Goal: Task Accomplishment & Management: Use online tool/utility

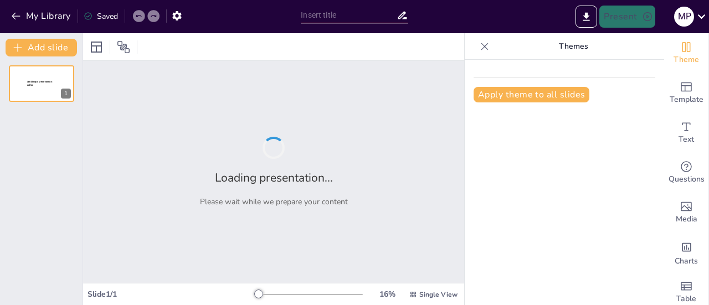
type input "Menjadi Pemimpin Ideal: Strategi dan Pentingnya Komunikasi"
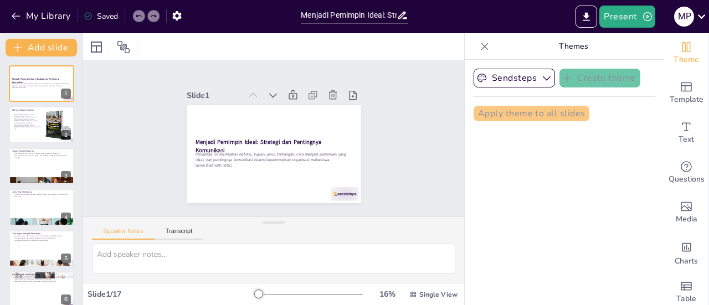
checkbox input "true"
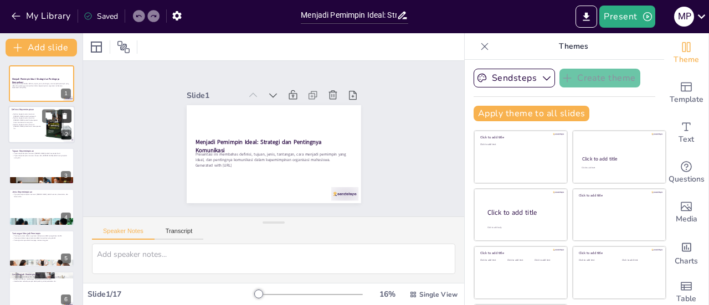
checkbox input "true"
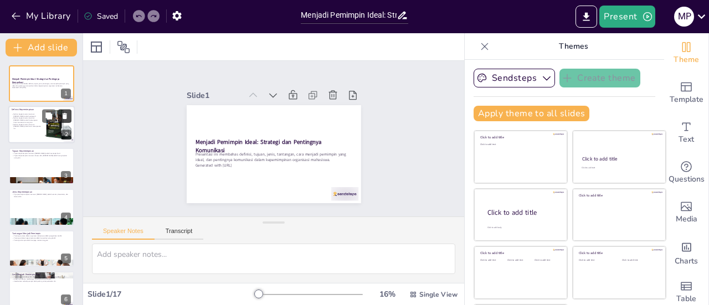
checkbox input "true"
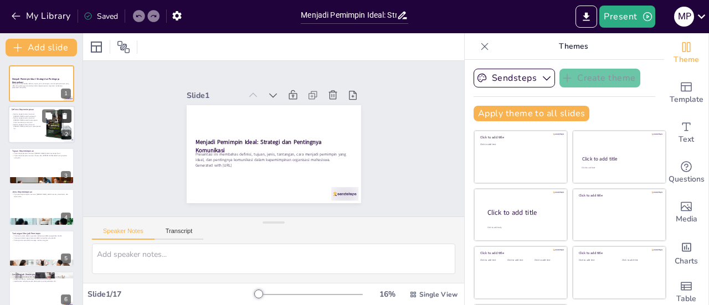
checkbox input "true"
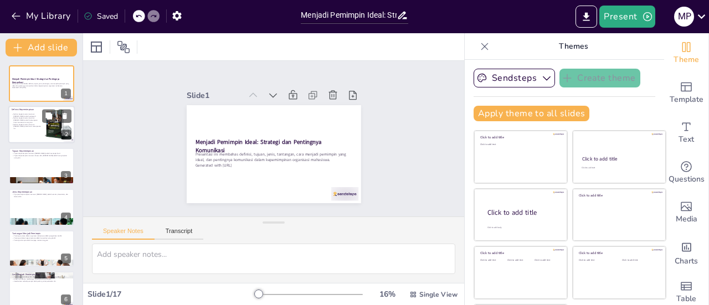
checkbox input "true"
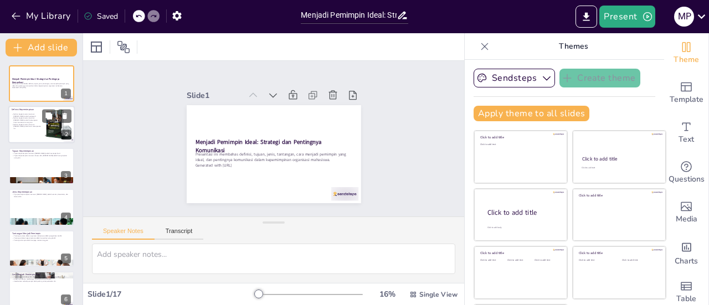
checkbox input "true"
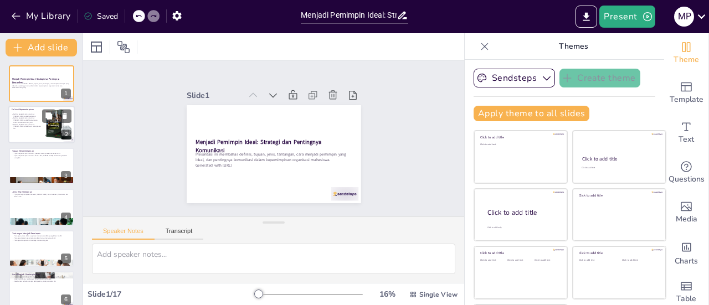
checkbox input "true"
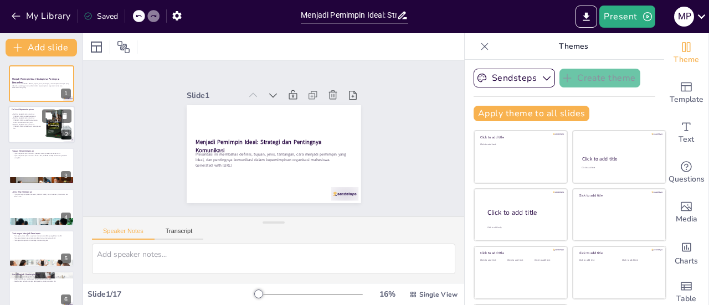
checkbox input "true"
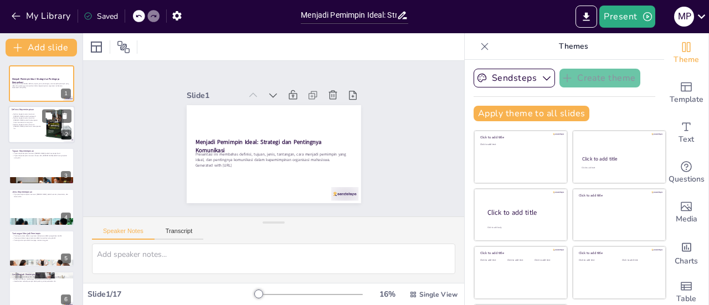
checkbox input "true"
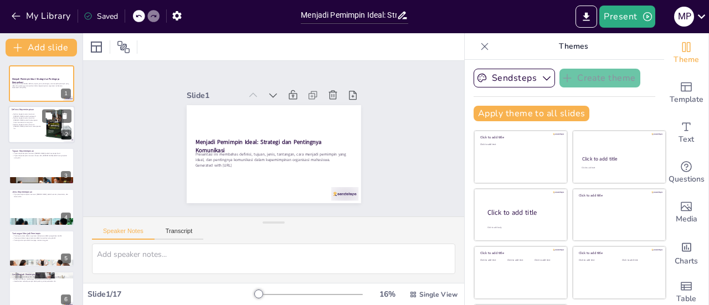
checkbox input "true"
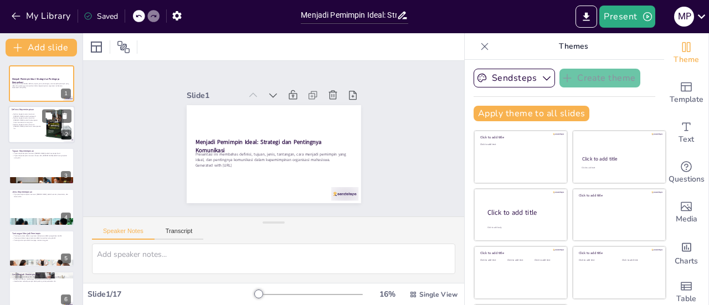
click at [33, 120] on p "Definisi kepemimpinan menurut [PERSON_NAME] adalah kemampuan untuk memotivasi o…" at bounding box center [27, 120] width 30 height 6
type textarea "Menurut [PERSON_NAME], pengaruh adalah inti dari kepemimpinan. Seorang pemimpin…"
checkbox input "true"
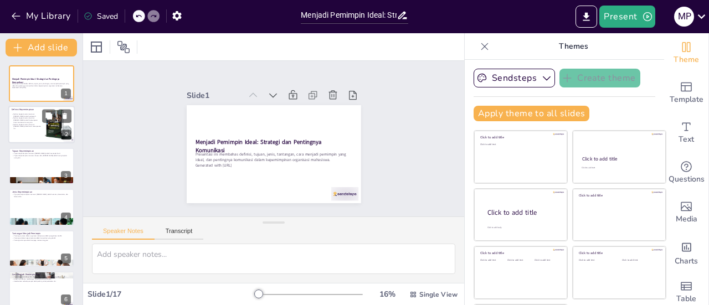
checkbox input "true"
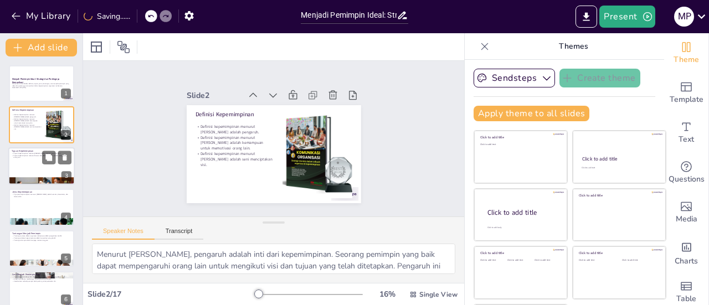
checkbox input "true"
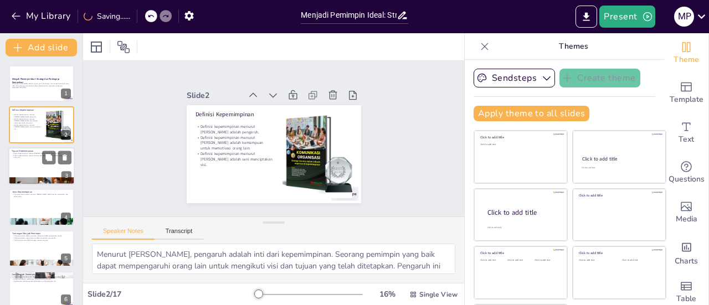
checkbox input "true"
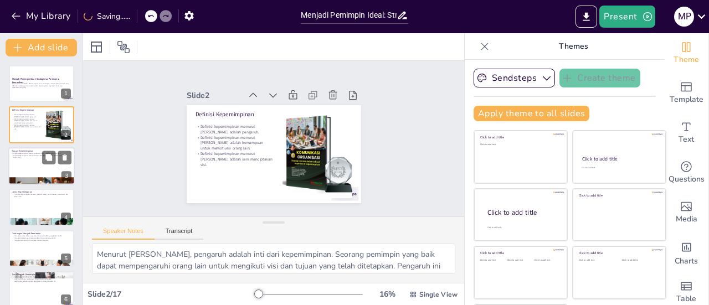
checkbox input "true"
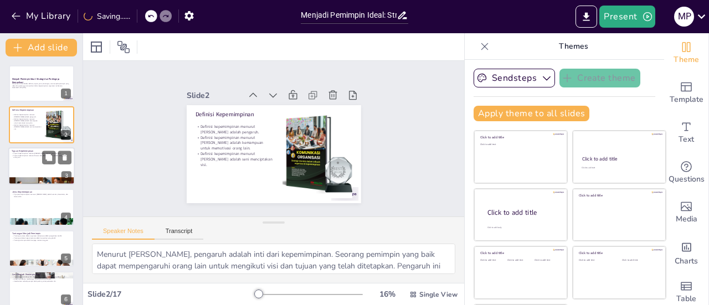
checkbox input "true"
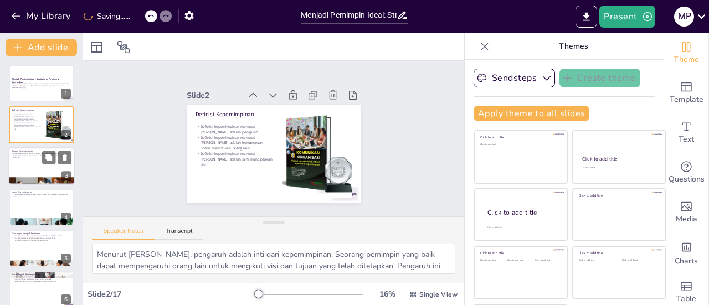
checkbox input "true"
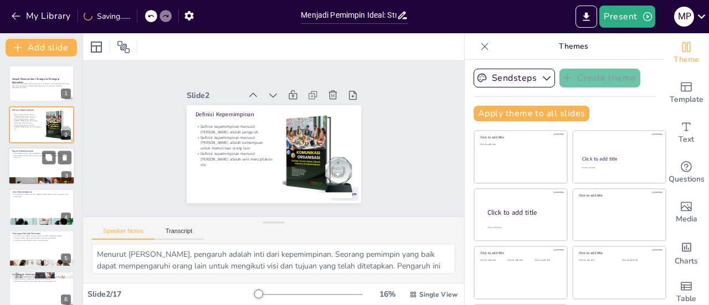
checkbox input "true"
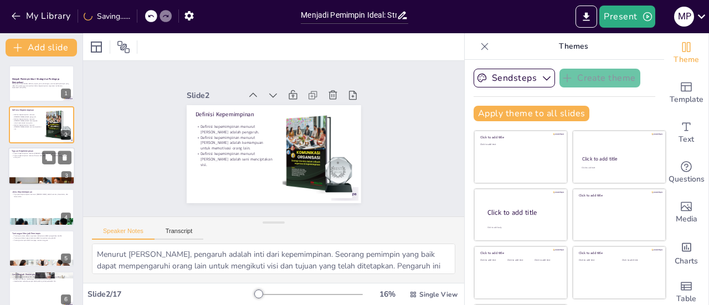
checkbox input "true"
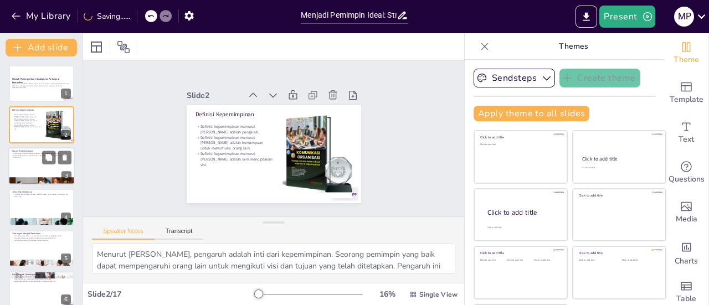
checkbox input "true"
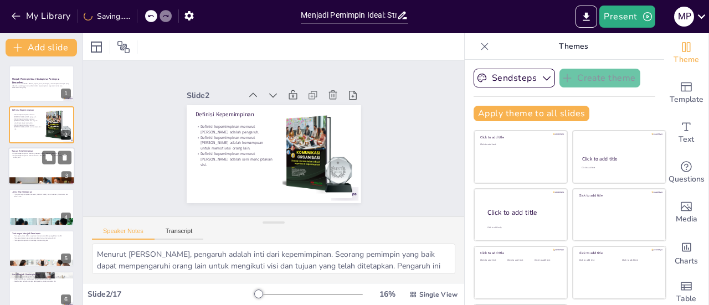
click at [28, 159] on div at bounding box center [41, 166] width 66 height 38
type textarea "Menurut [PERSON_NAME], hasil adalah indikator utama keberhasilan kepemimpinan. …"
checkbox input "true"
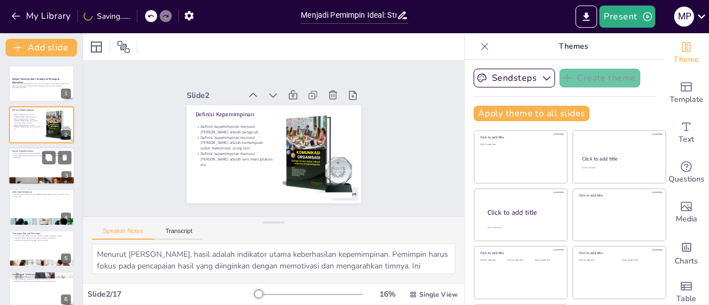
checkbox input "true"
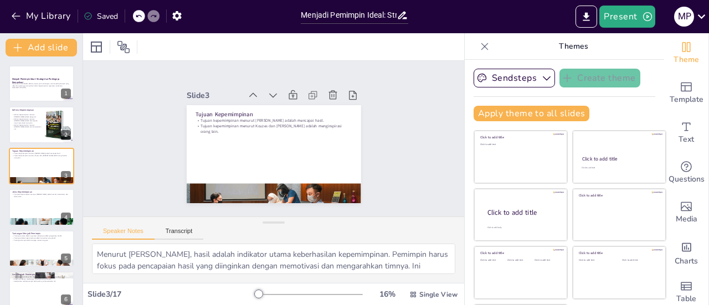
checkbox input "true"
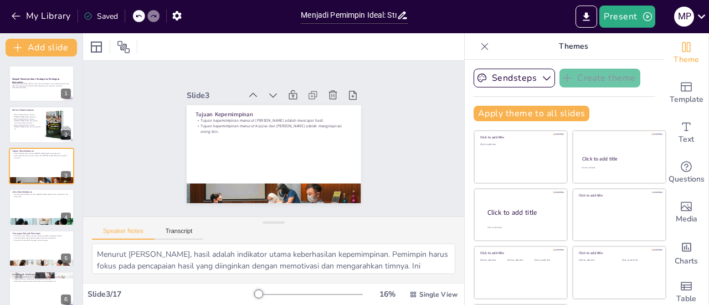
checkbox input "true"
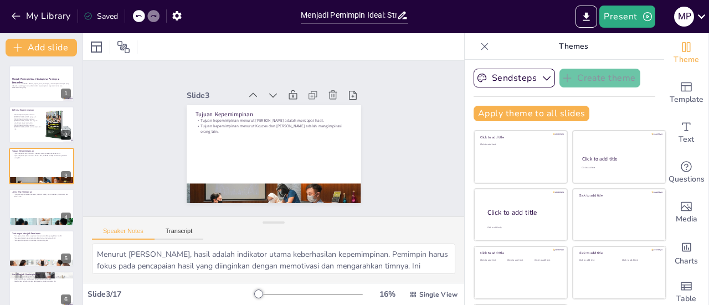
checkbox input "true"
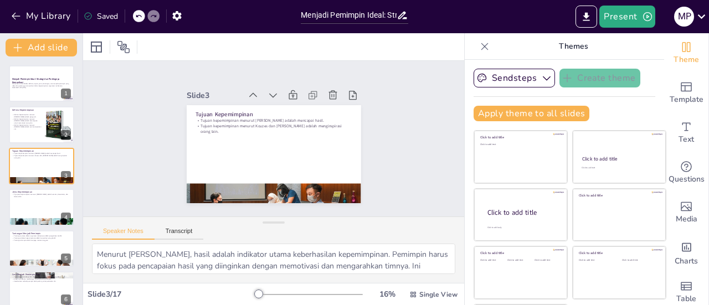
checkbox input "true"
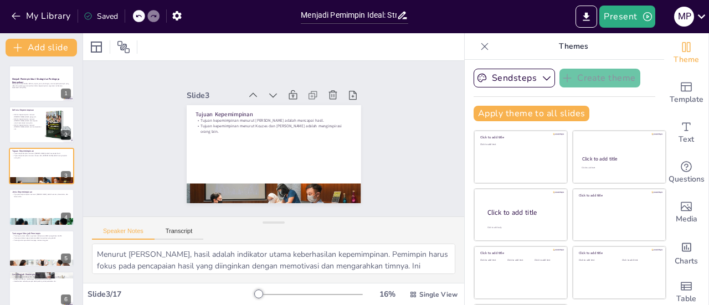
checkbox input "true"
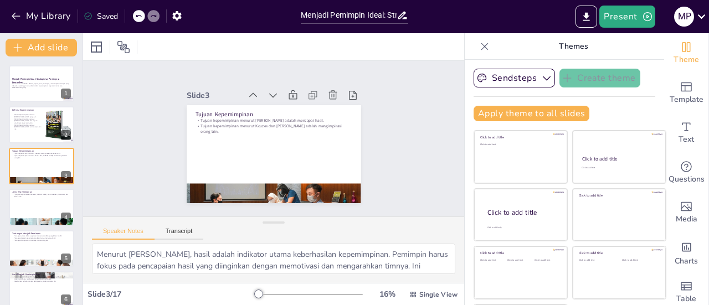
checkbox input "true"
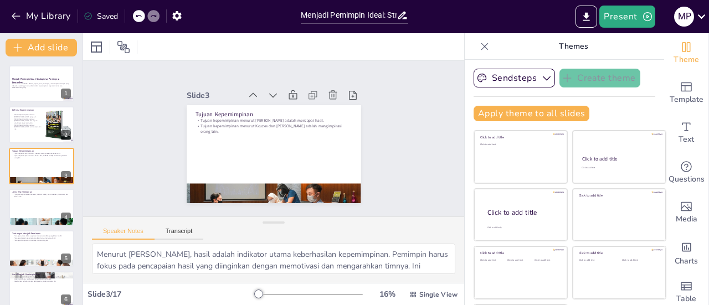
scroll to position [16, 0]
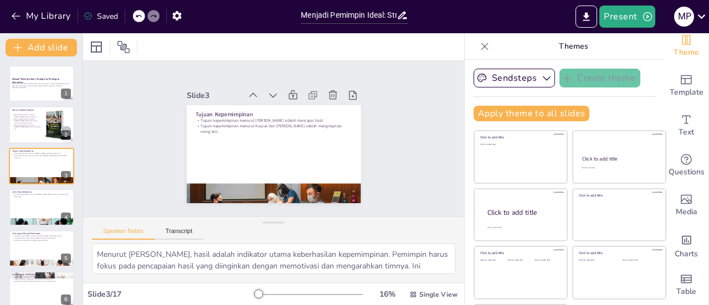
checkbox input "true"
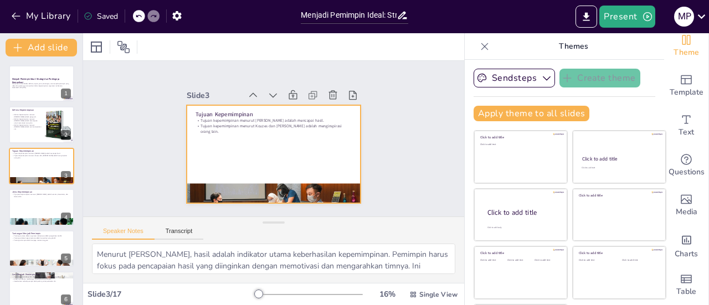
checkbox input "true"
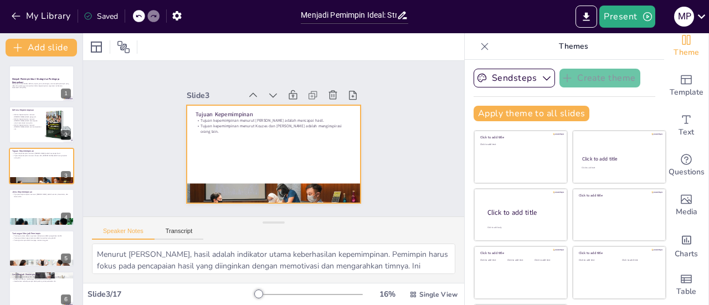
checkbox input "true"
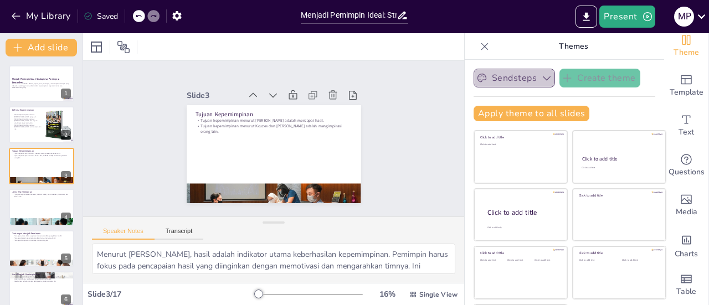
click at [497, 76] on button "Sendsteps" at bounding box center [514, 78] width 81 height 19
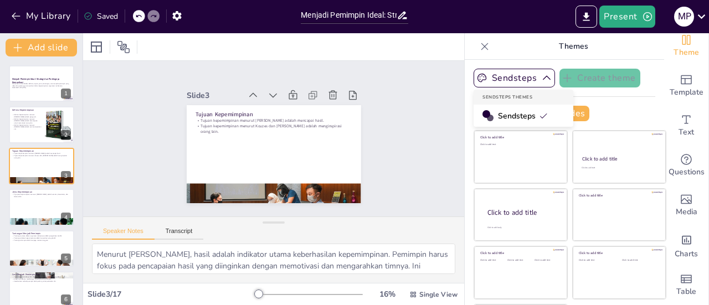
click at [498, 111] on span "Sendsteps" at bounding box center [523, 116] width 50 height 11
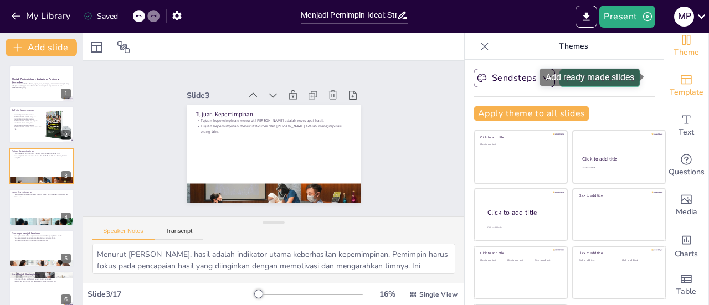
click at [680, 74] on icon "Add ready made slides" at bounding box center [686, 79] width 13 height 13
checkbox input "true"
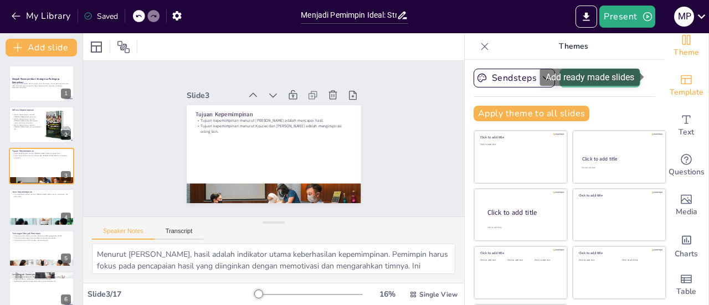
checkbox input "true"
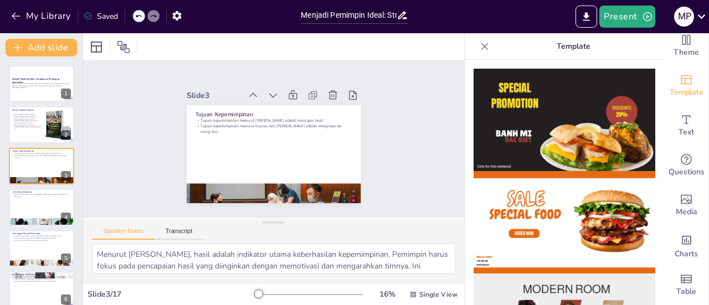
drag, startPoint x: 654, startPoint y: 81, endPoint x: 645, endPoint y: 146, distance: 64.9
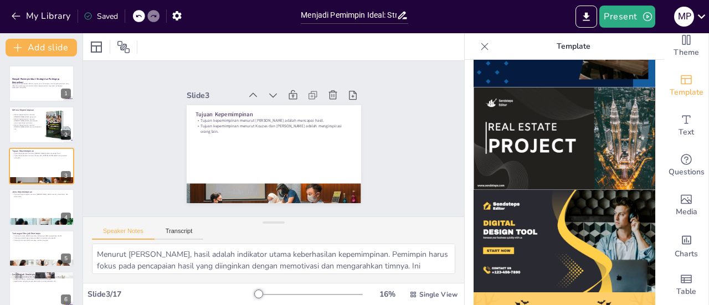
scroll to position [1161, 0]
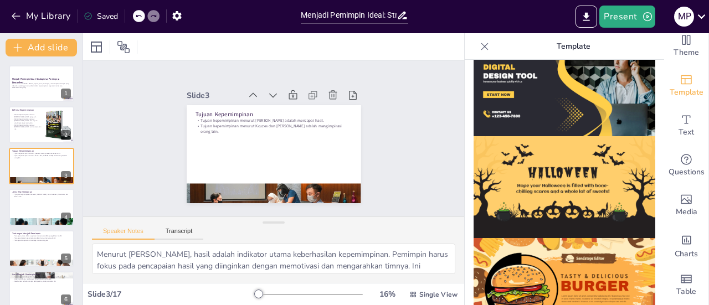
drag, startPoint x: 652, startPoint y: 271, endPoint x: 652, endPoint y: 256, distance: 15.0
click at [652, 256] on body "My Library Saved Menjadi Pemimpin Ideal: Strategi dan Pentingnya Komunikasi Pre…" at bounding box center [354, 152] width 709 height 305
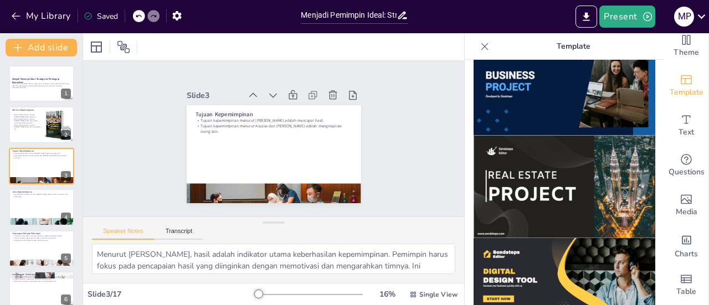
scroll to position [929, 0]
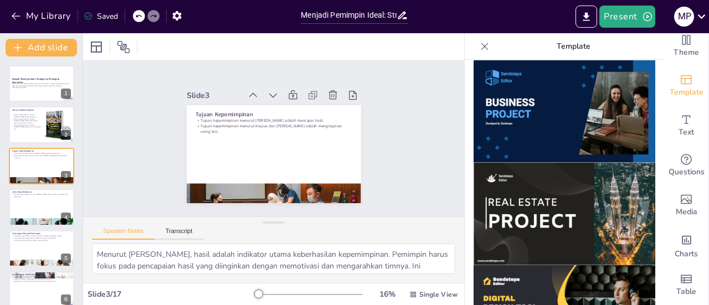
checkbox input "true"
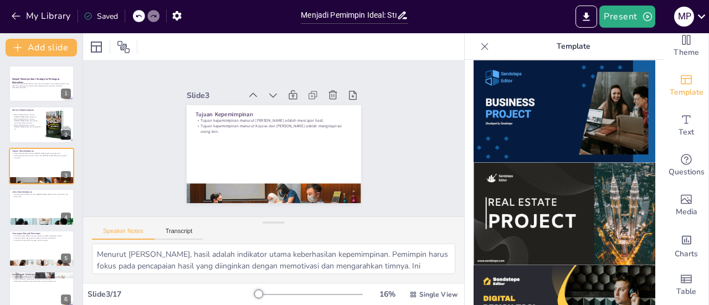
checkbox input "true"
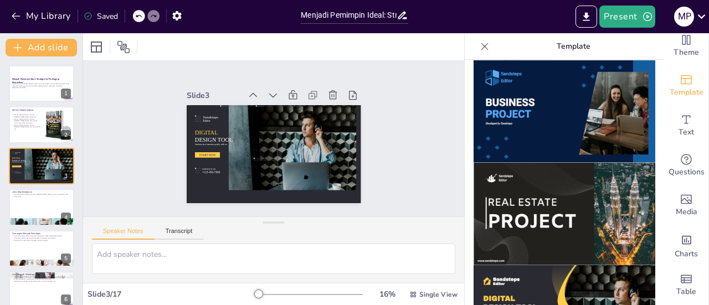
checkbox input "true"
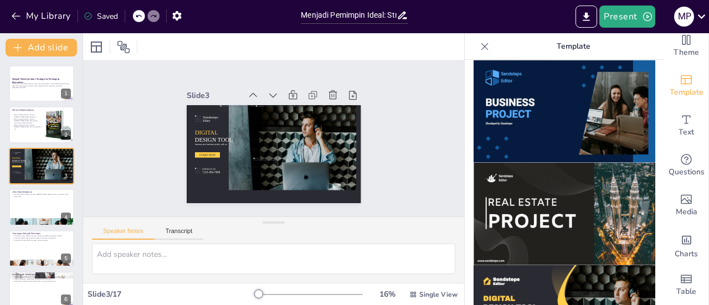
checkbox input "true"
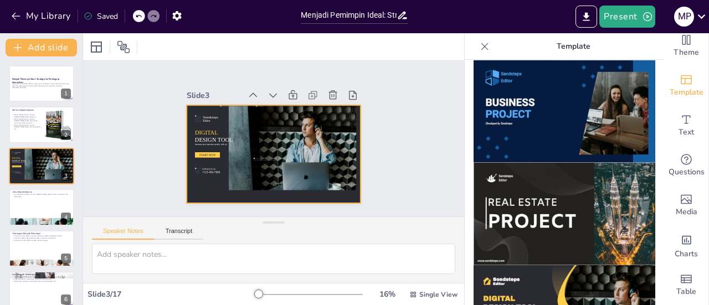
checkbox input "true"
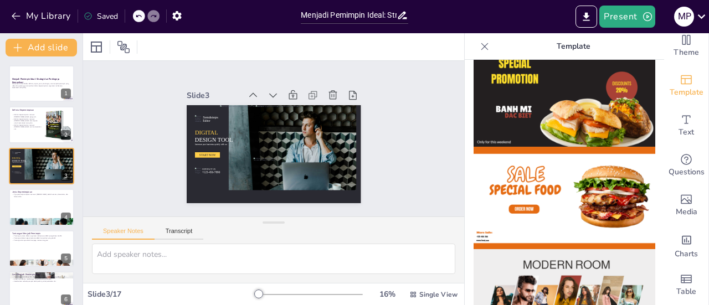
scroll to position [0, 0]
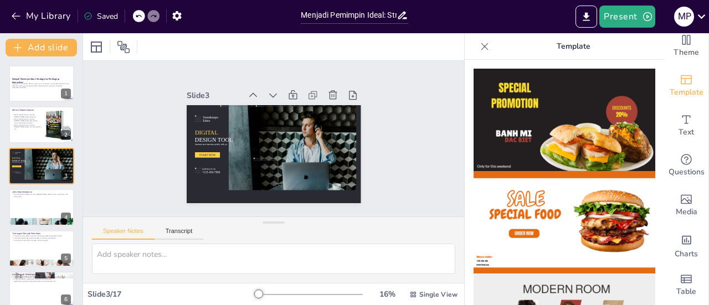
click at [479, 42] on icon at bounding box center [484, 46] width 11 height 11
checkbox input "true"
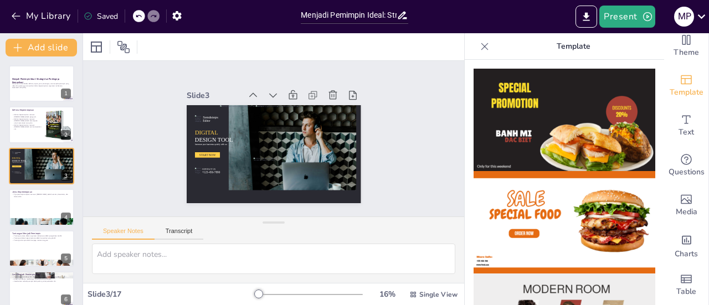
checkbox input "true"
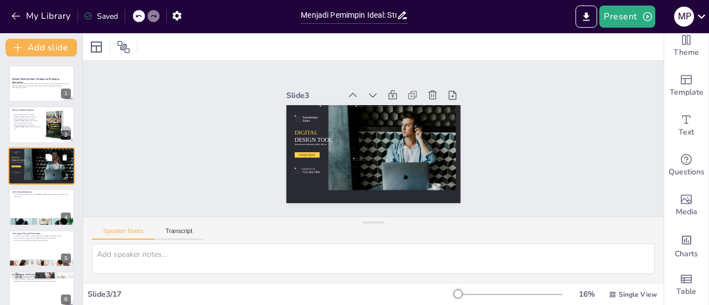
checkbox input "true"
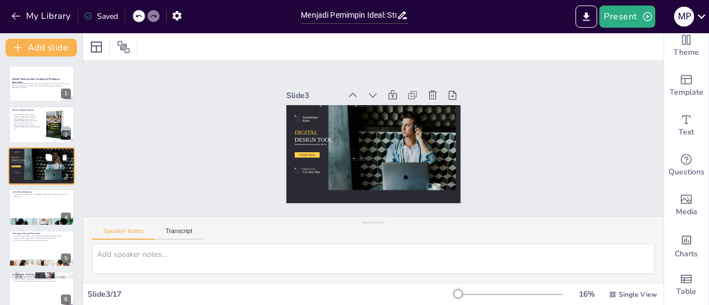
checkbox input "true"
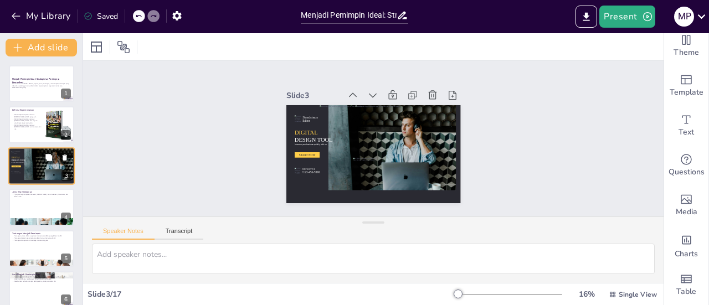
checkbox input "true"
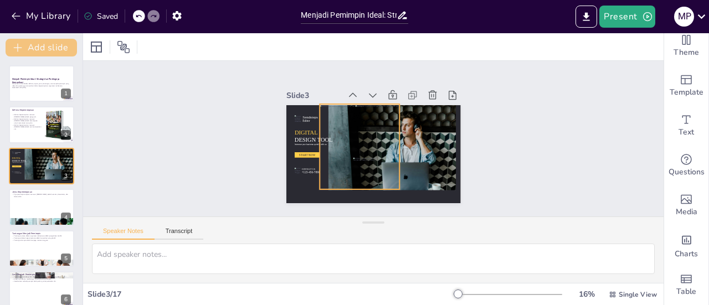
checkbox input "true"
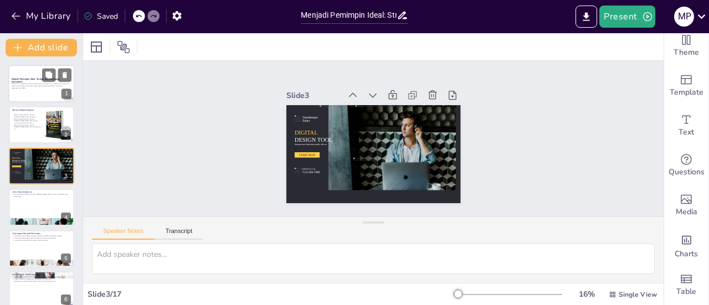
checkbox input "true"
click at [39, 110] on p "Definisi Kepemimpinan" at bounding box center [27, 109] width 30 height 3
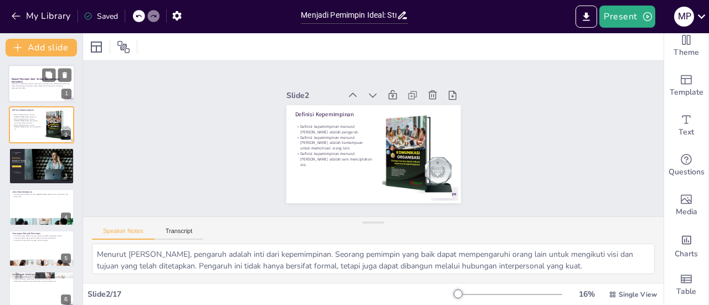
click at [38, 93] on div at bounding box center [41, 84] width 66 height 38
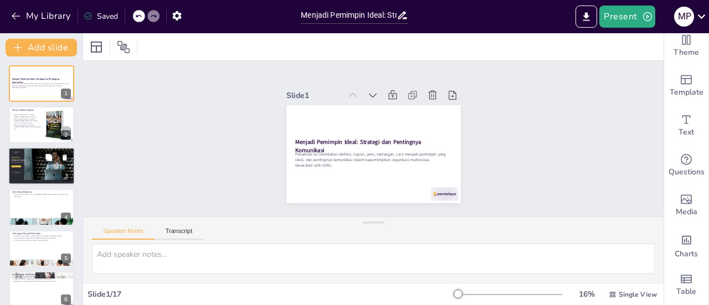
click at [35, 147] on div "Sendsteps Editor DIGITAL DESIGN TOOL Increase your business quickly with us STA…" at bounding box center [41, 166] width 66 height 38
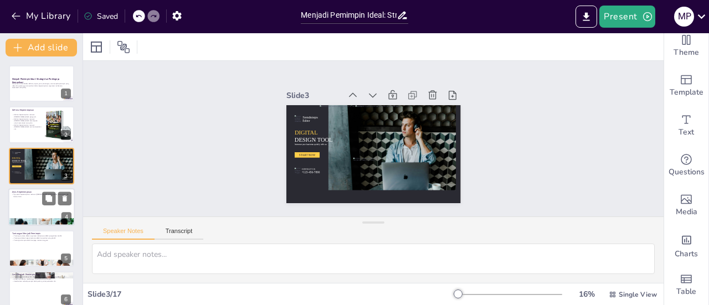
click at [31, 203] on div at bounding box center [41, 207] width 66 height 38
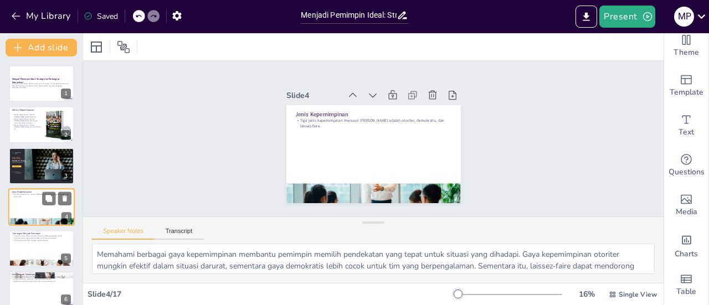
scroll to position [27, 0]
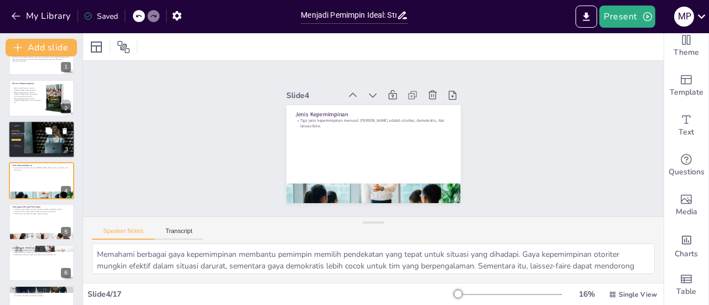
click at [35, 147] on div at bounding box center [38, 146] width 9 height 11
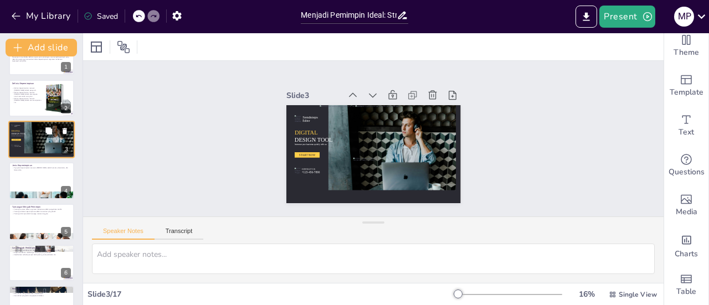
scroll to position [0, 0]
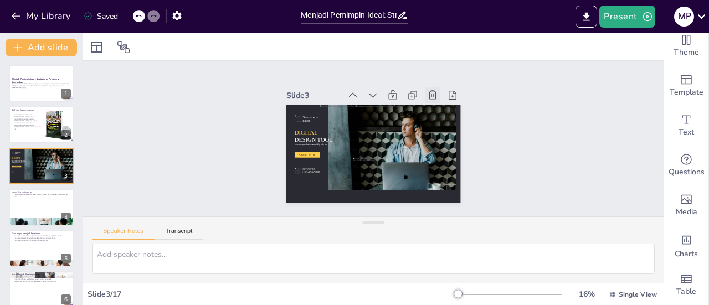
click at [331, 187] on icon at bounding box center [323, 193] width 13 height 13
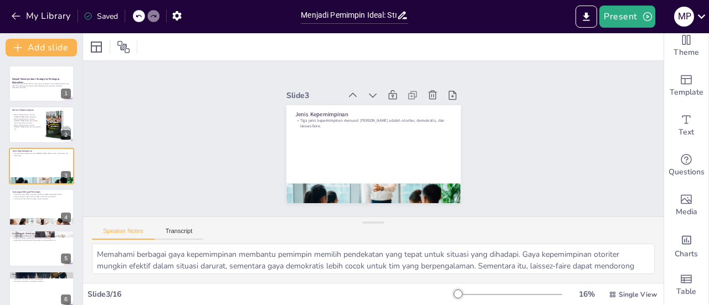
click at [140, 18] on icon at bounding box center [138, 16] width 7 height 7
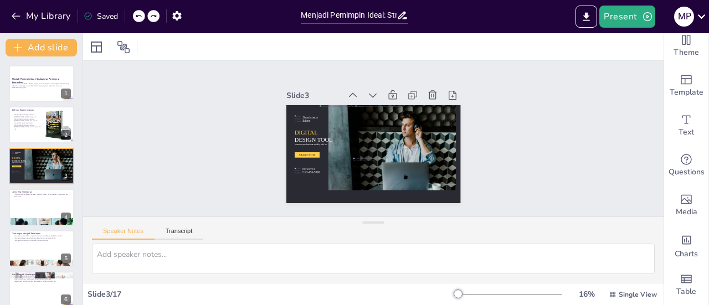
click at [140, 18] on icon at bounding box center [138, 16] width 7 height 7
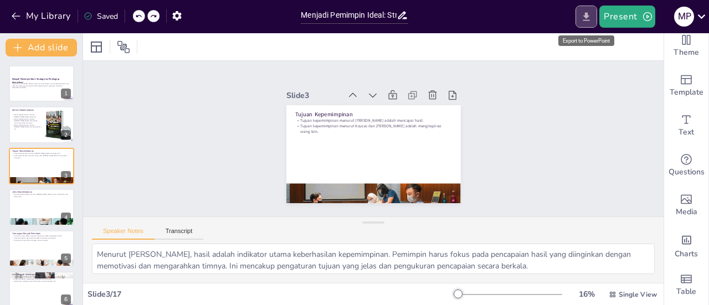
click at [592, 14] on icon "Export to PowerPoint" at bounding box center [586, 17] width 12 height 12
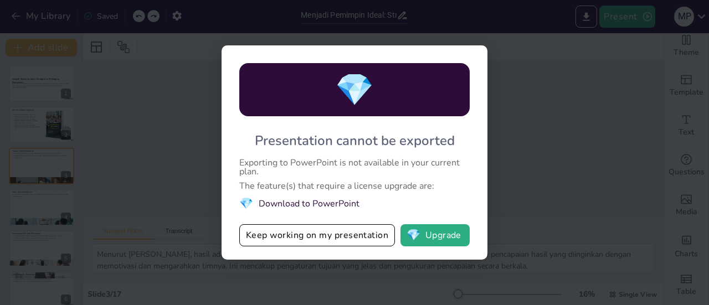
click at [284, 208] on li "💎 Download to PowerPoint" at bounding box center [354, 203] width 230 height 15
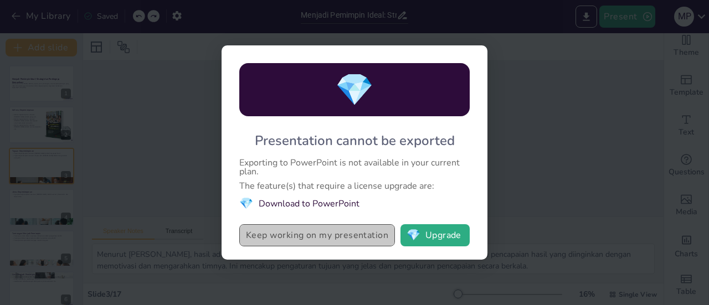
click at [327, 244] on button "Keep working on my presentation" at bounding box center [317, 235] width 156 height 22
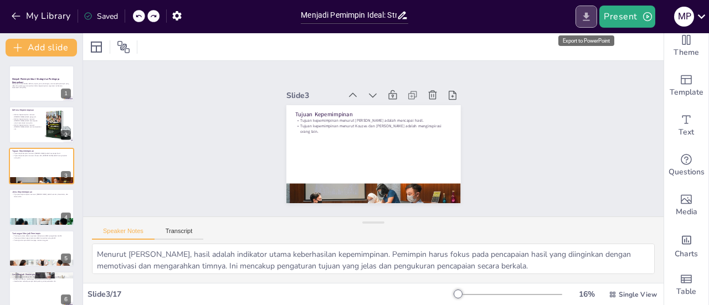
click at [590, 17] on icon "Export to PowerPoint" at bounding box center [586, 17] width 12 height 12
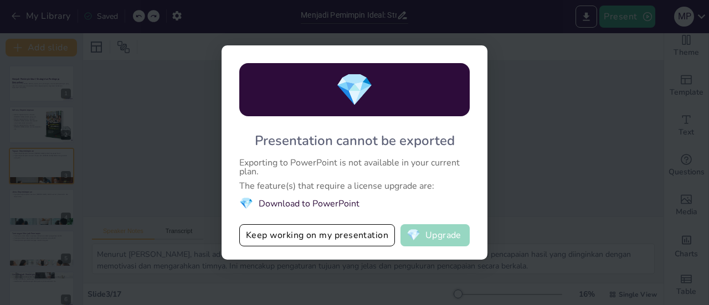
click at [418, 241] on span "💎" at bounding box center [414, 235] width 14 height 11
